Goal: Navigation & Orientation: Understand site structure

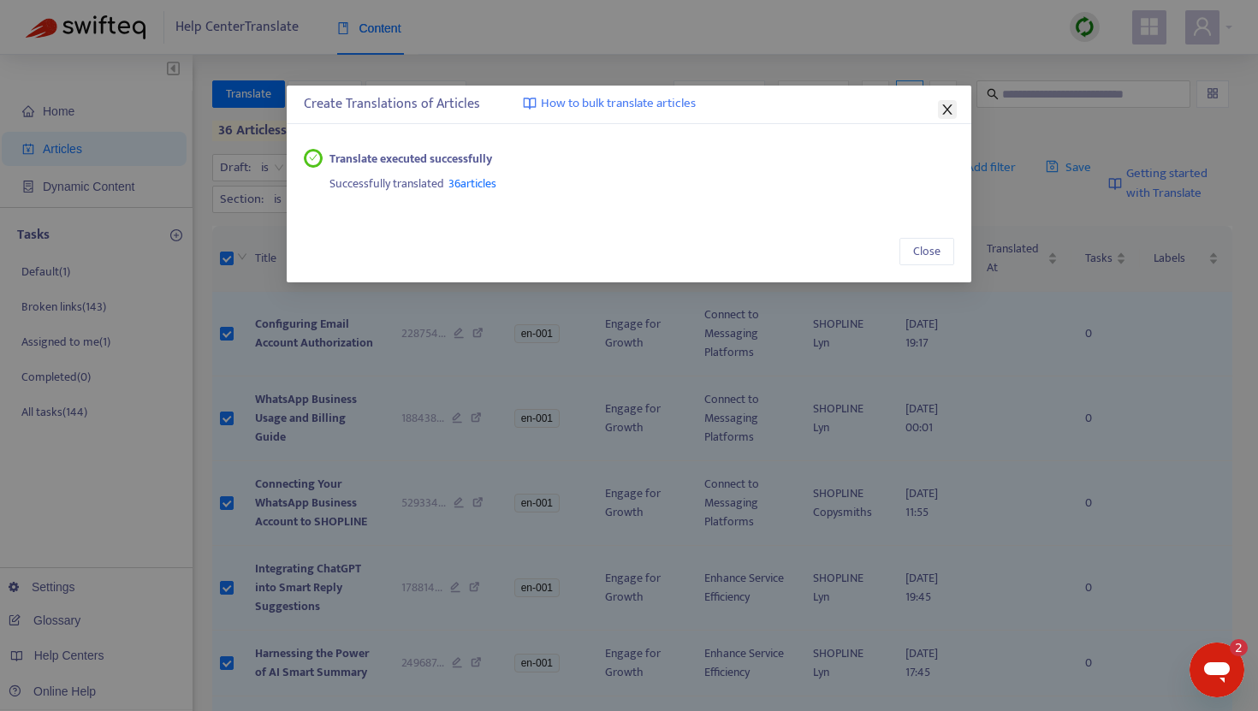
click at [952, 105] on icon "close" at bounding box center [947, 110] width 14 height 14
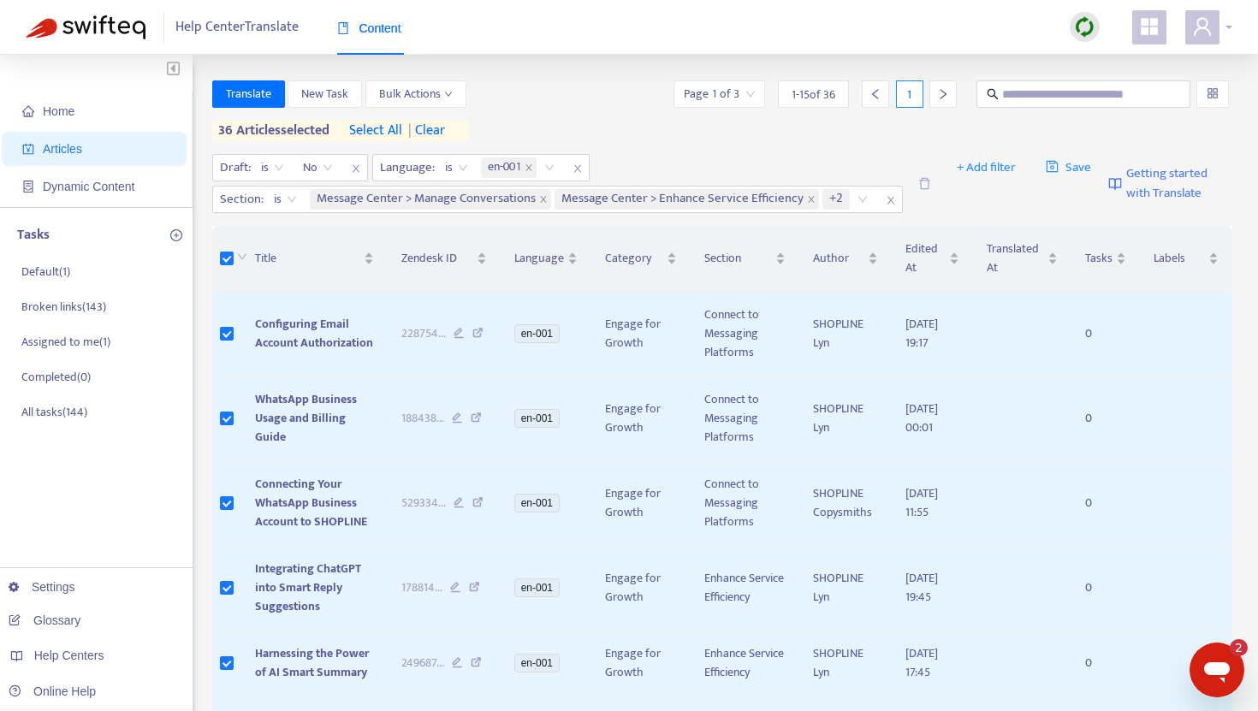
click at [1210, 35] on icon "user" at bounding box center [1201, 26] width 17 height 18
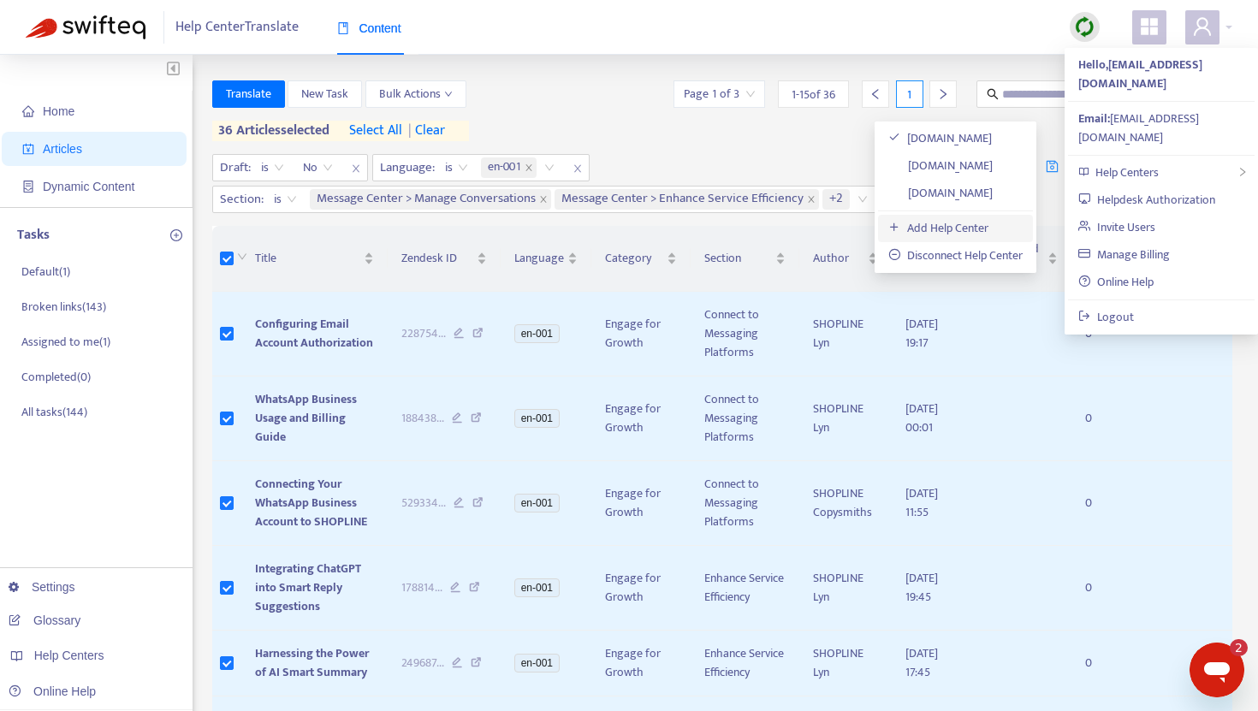
click at [956, 222] on link "Add Help Center" at bounding box center [938, 228] width 100 height 20
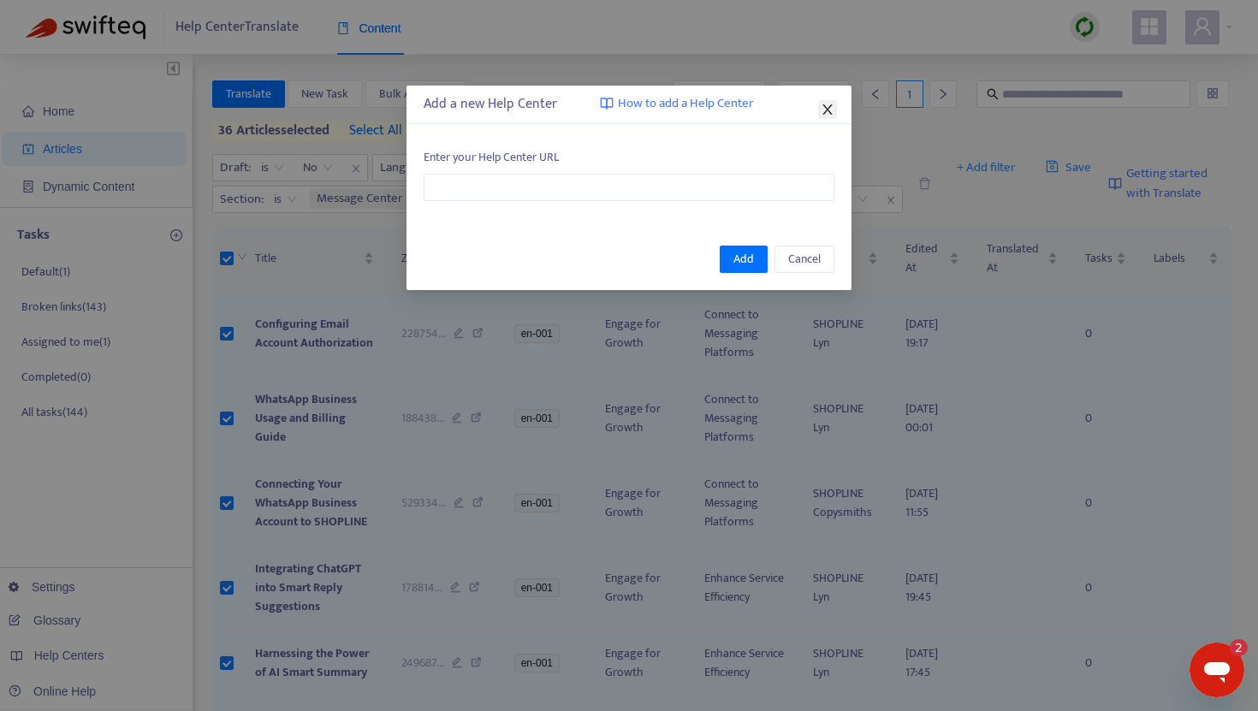
click at [825, 110] on icon "close" at bounding box center [827, 110] width 14 height 14
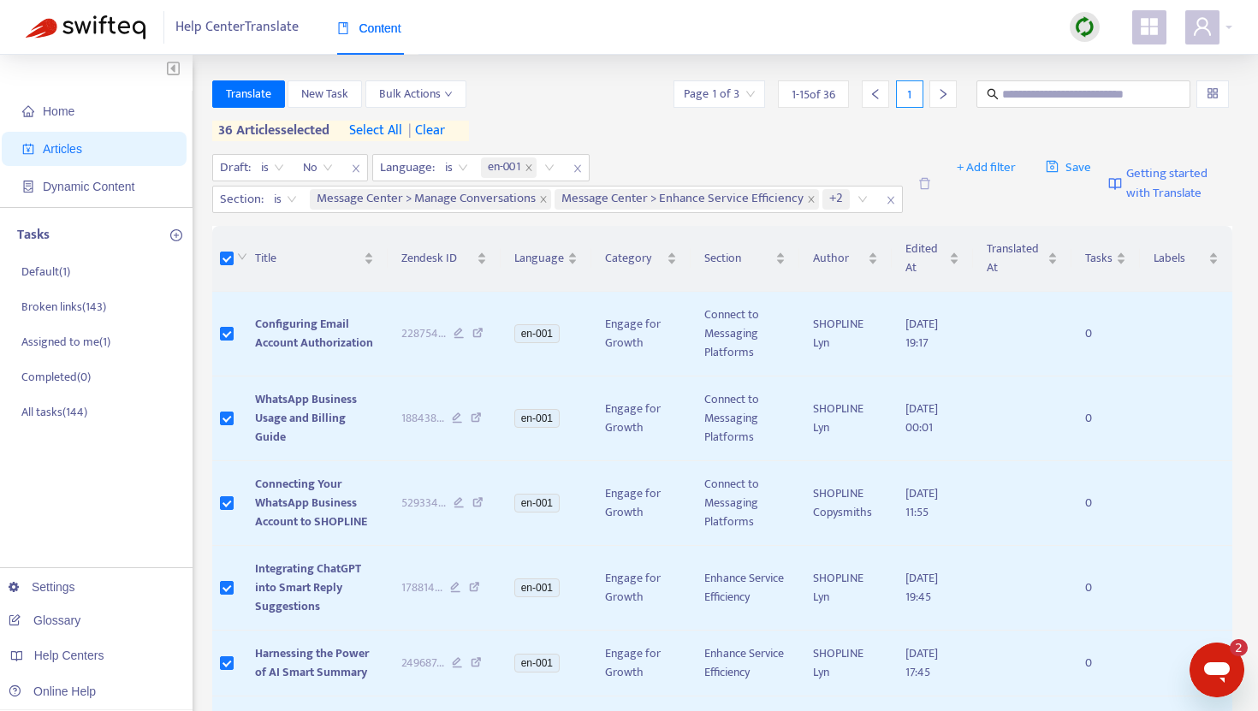
click at [1235, 20] on div "Help Center Translate Content" at bounding box center [629, 27] width 1258 height 55
click at [1224, 21] on div at bounding box center [1208, 27] width 47 height 34
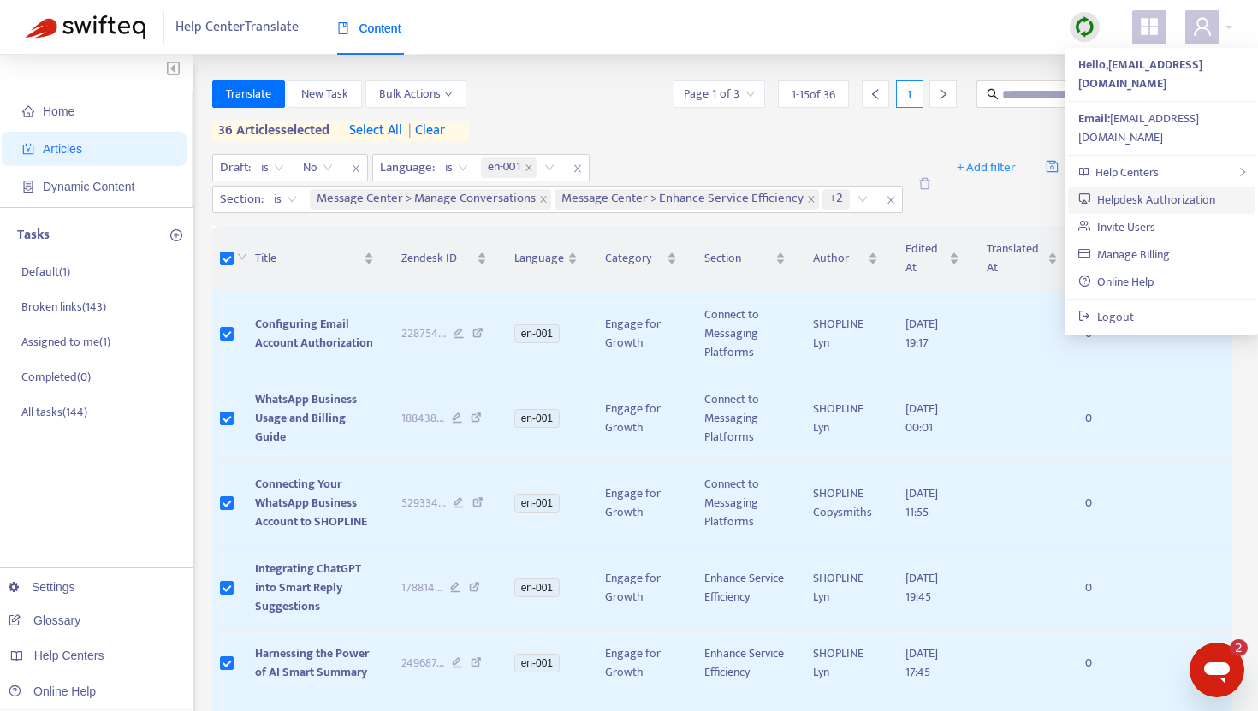
click at [1170, 190] on link "Helpdesk Authorization" at bounding box center [1146, 200] width 137 height 20
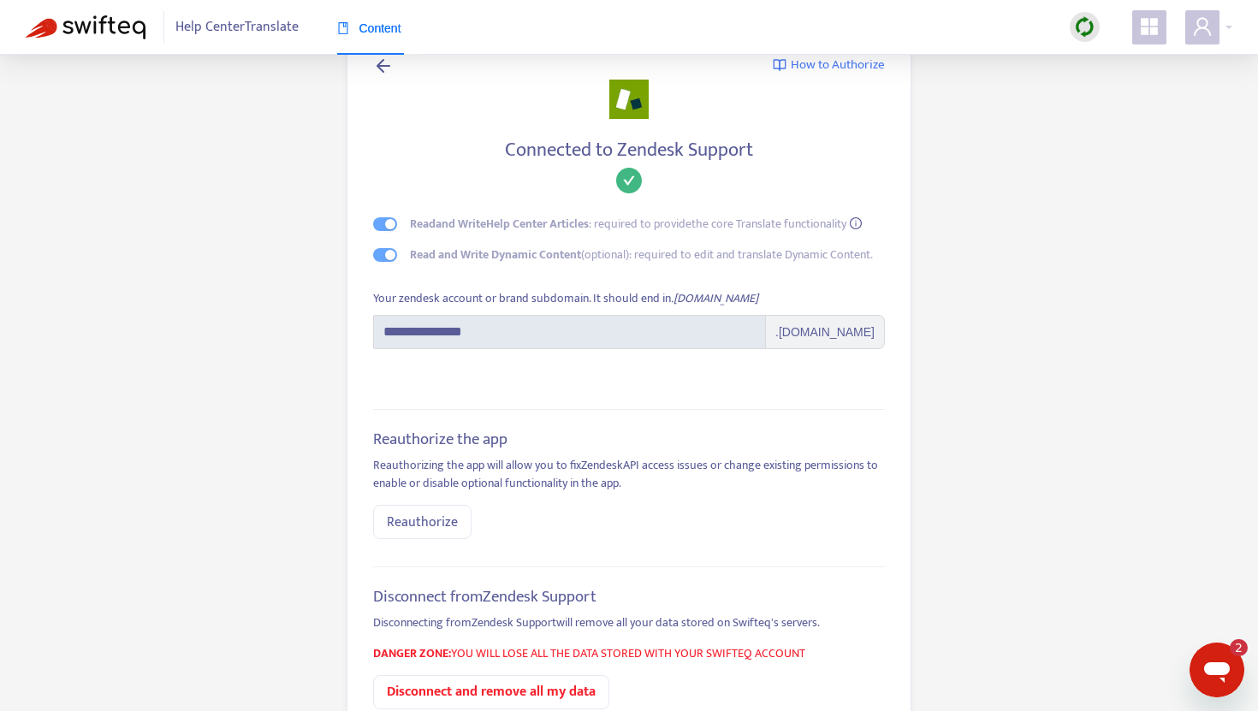
scroll to position [32, 0]
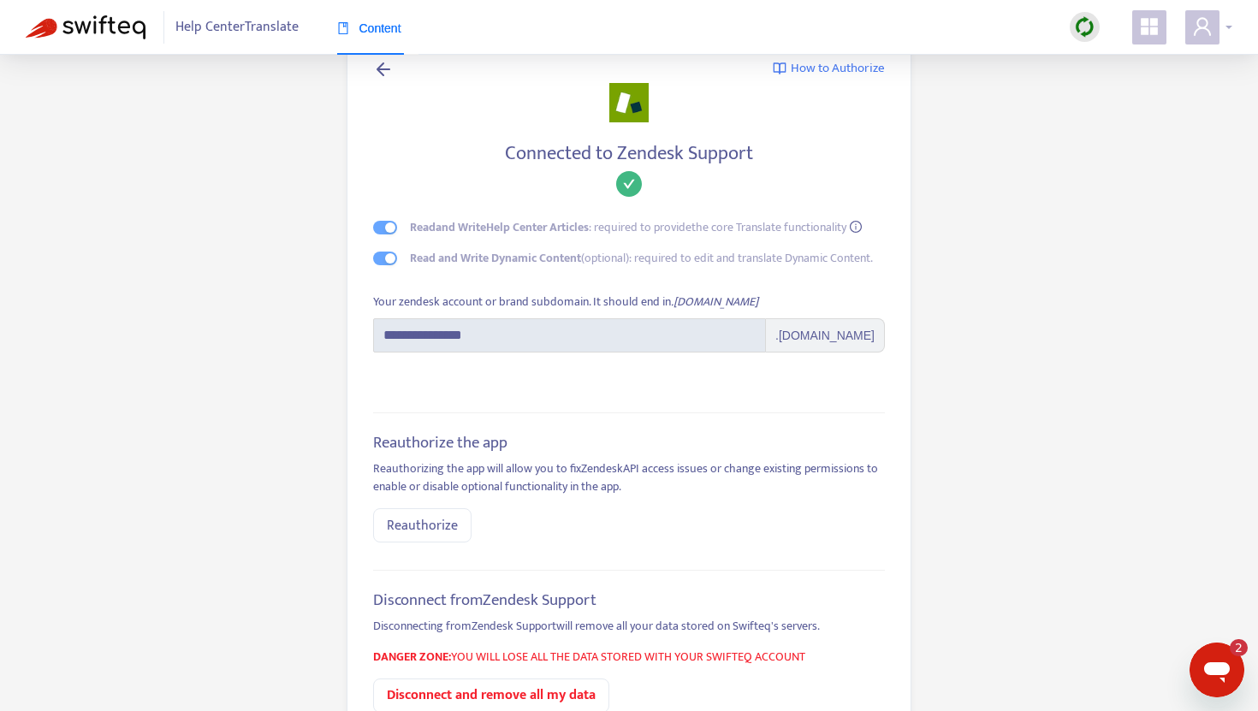
click at [1193, 38] on span at bounding box center [1202, 27] width 34 height 34
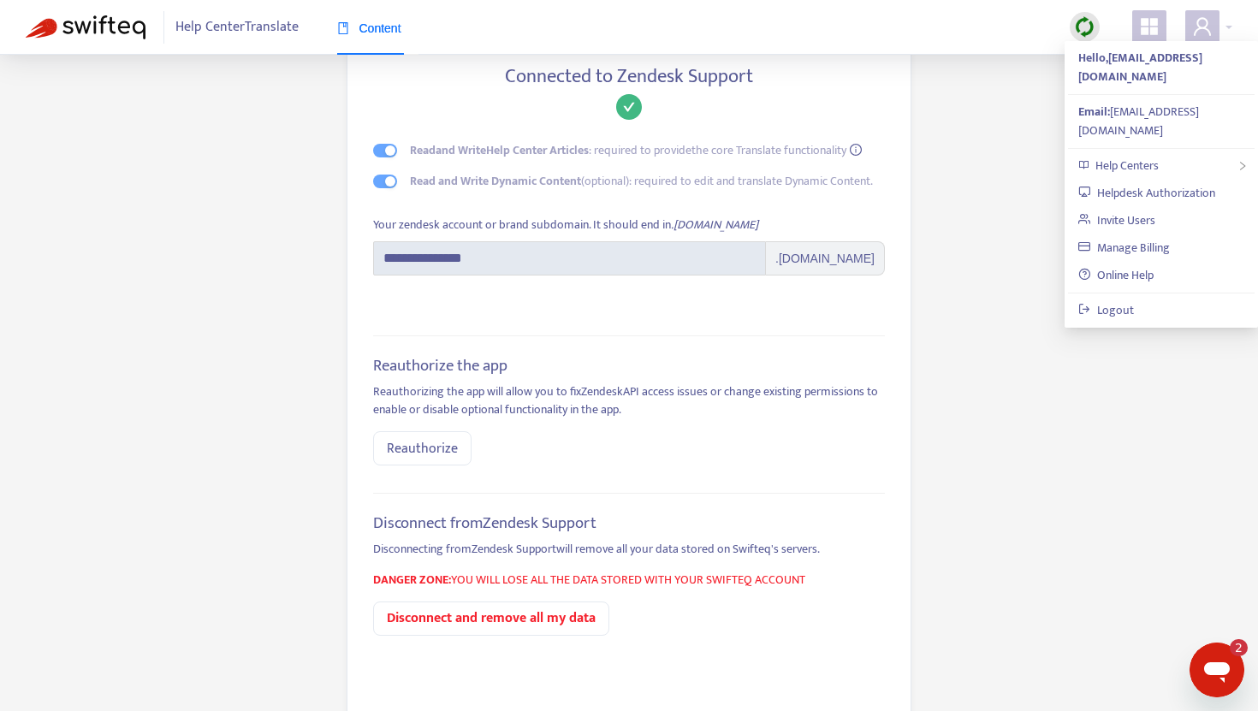
scroll to position [142, 0]
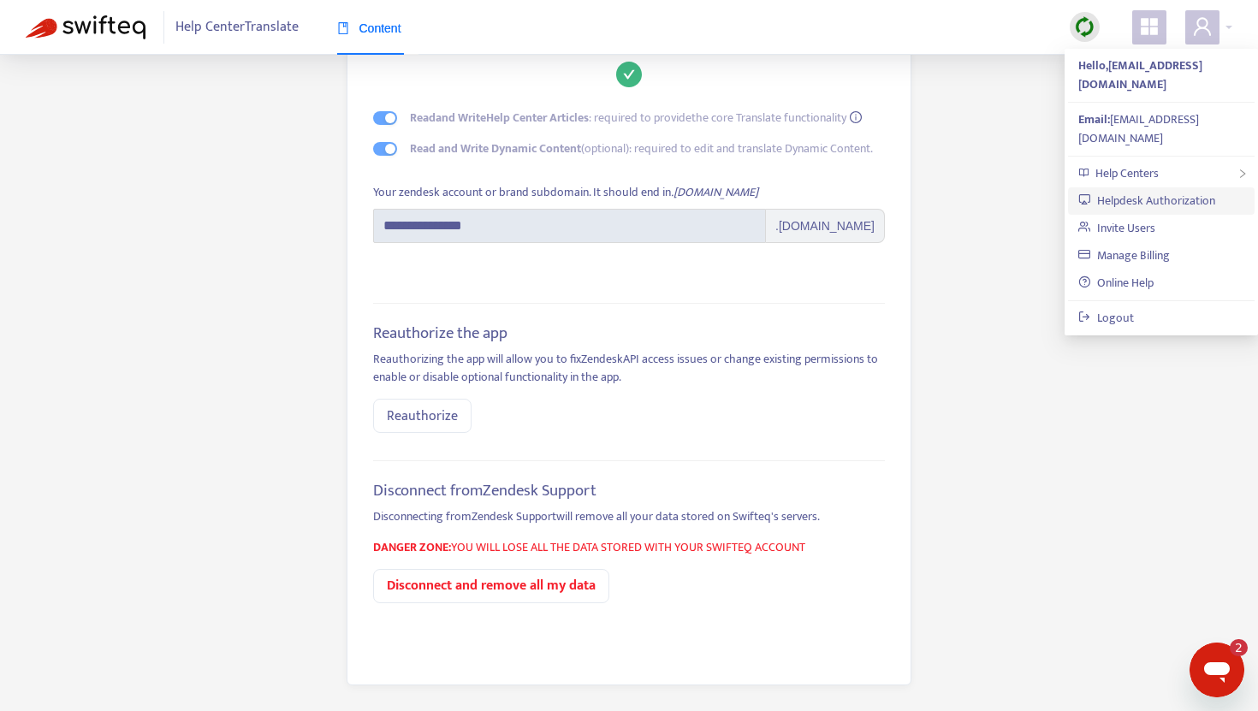
click at [1149, 191] on link "Helpdesk Authorization" at bounding box center [1146, 201] width 137 height 20
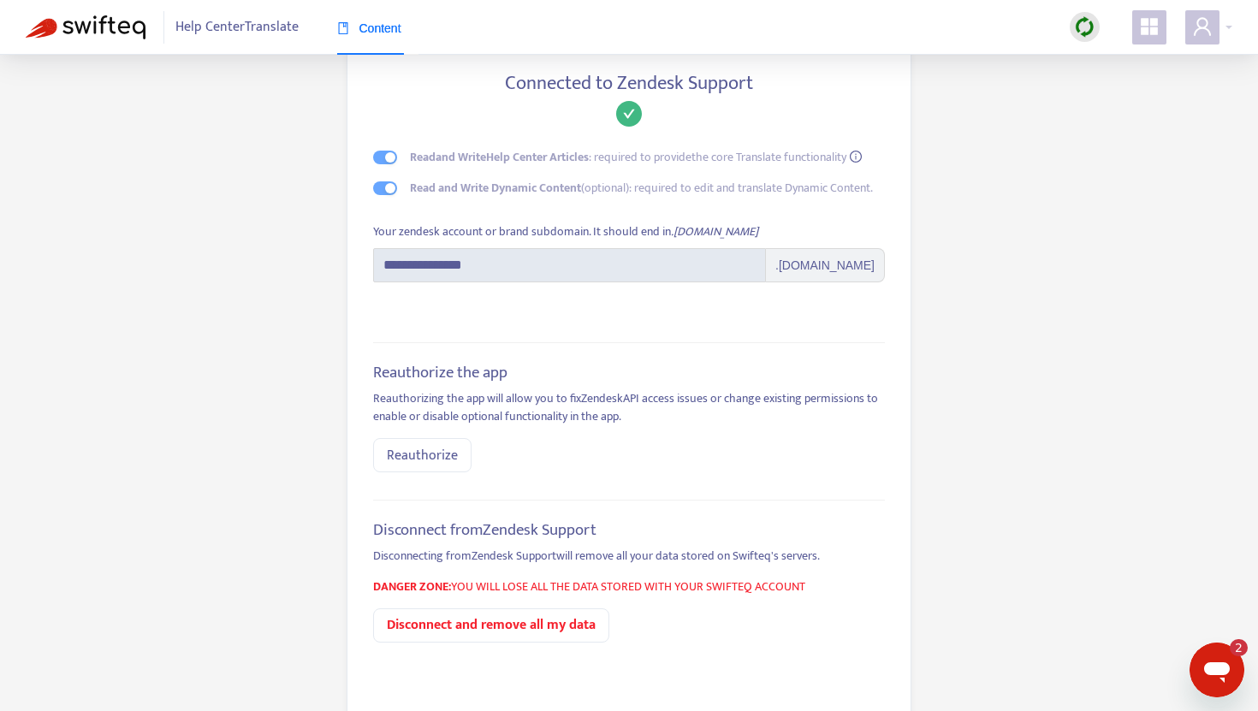
scroll to position [100, 0]
click at [1211, 31] on icon "user" at bounding box center [1202, 26] width 21 height 21
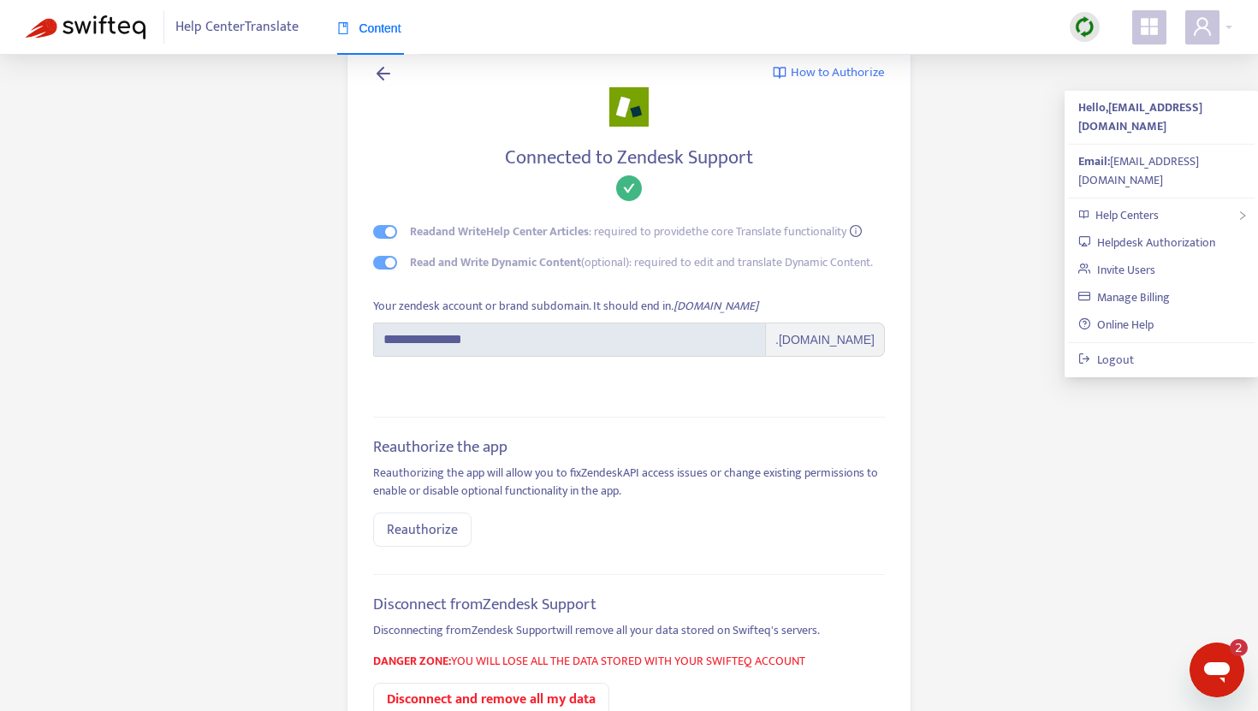
scroll to position [0, 0]
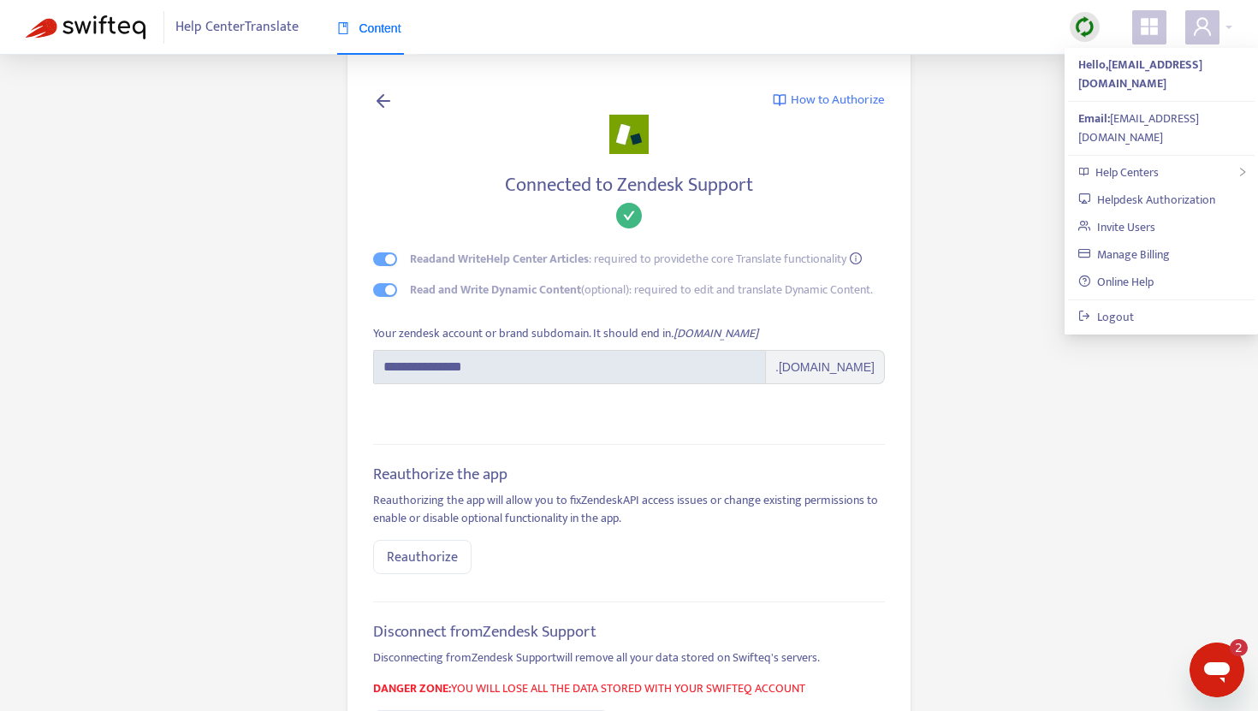
click at [382, 95] on icon at bounding box center [383, 100] width 21 height 21
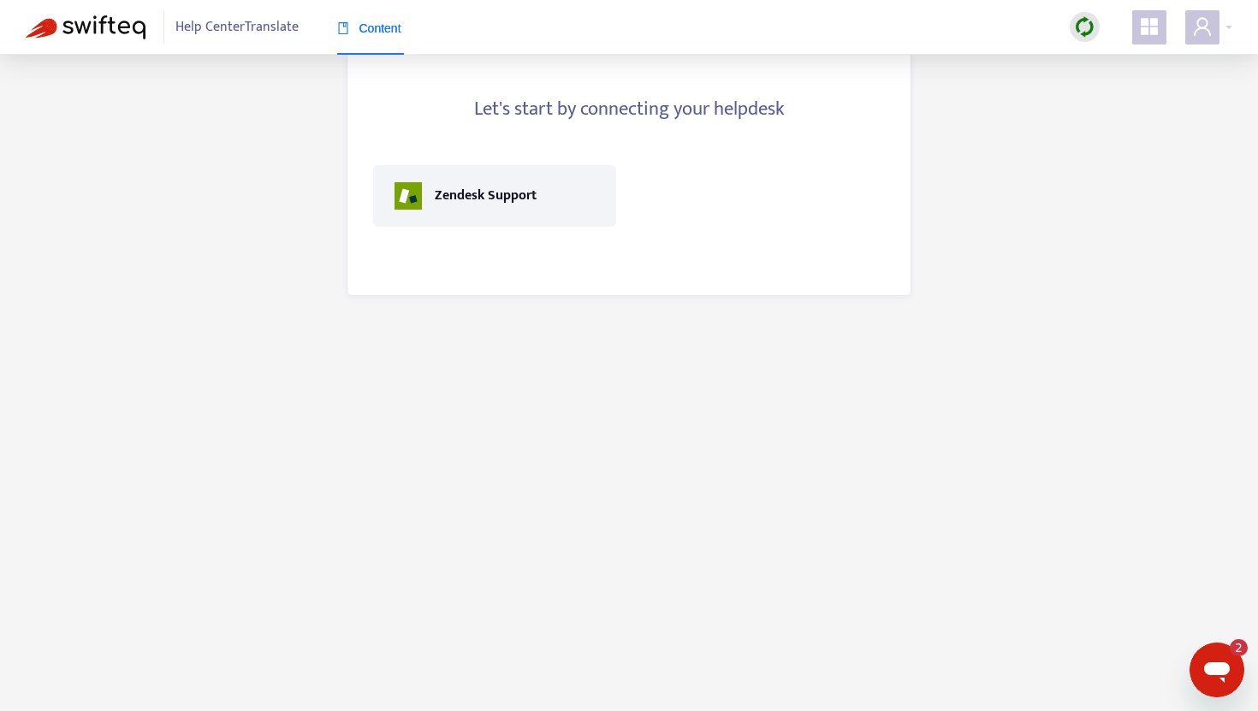
click at [127, 16] on img at bounding box center [86, 27] width 120 height 24
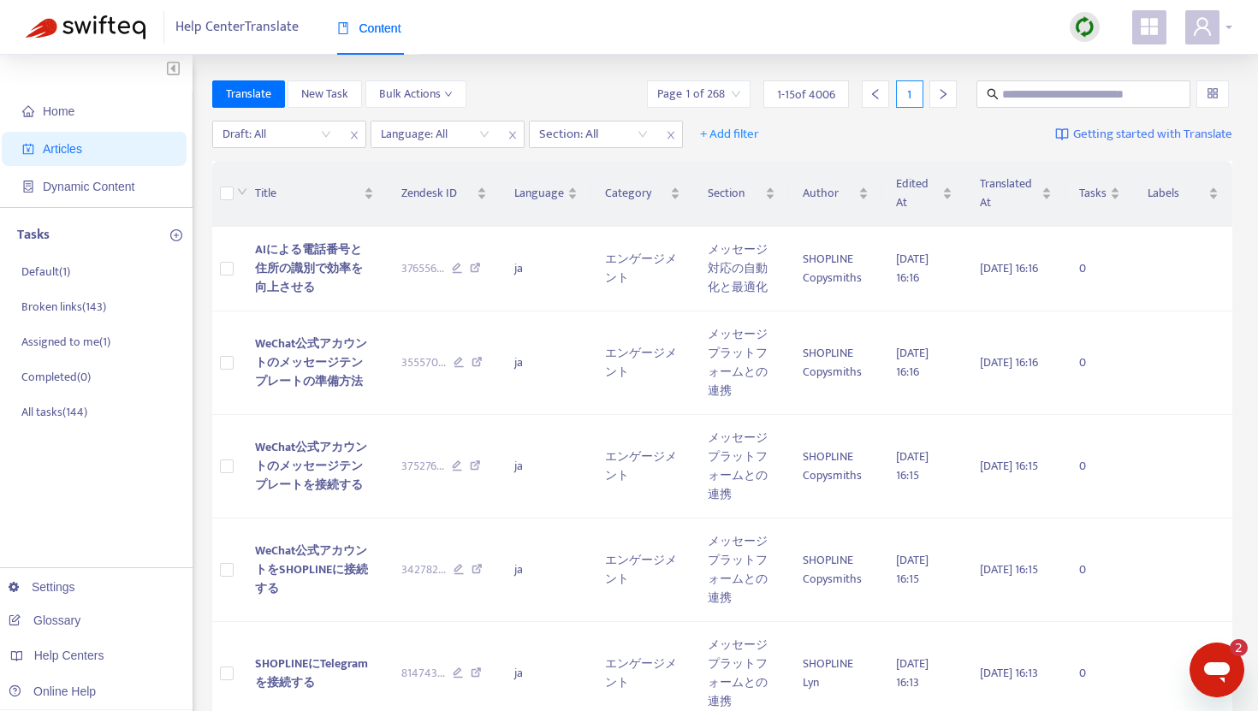
click at [1231, 32] on div at bounding box center [1208, 27] width 47 height 34
